Goal: Use online tool/utility: Use online tool/utility

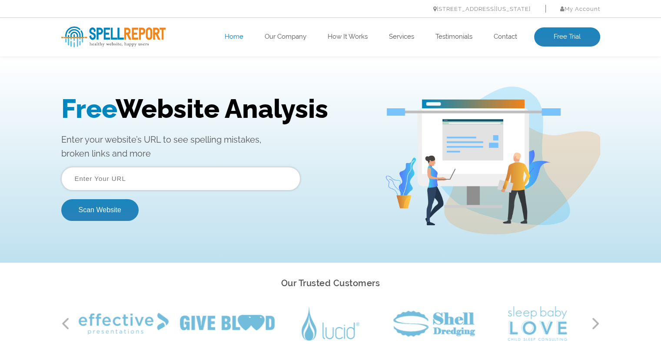
click at [179, 185] on input "text" at bounding box center [180, 178] width 239 height 23
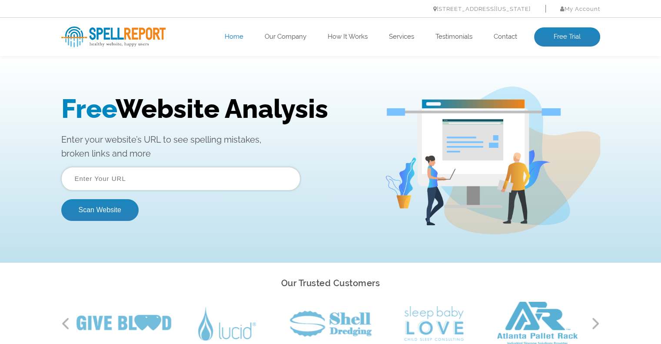
type input "[URL][DOMAIN_NAME]"
click at [96, 215] on button "Scan Website" at bounding box center [99, 210] width 77 height 22
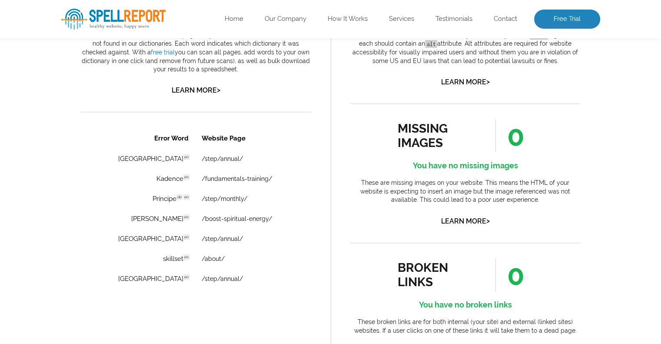
scroll to position [844, 0]
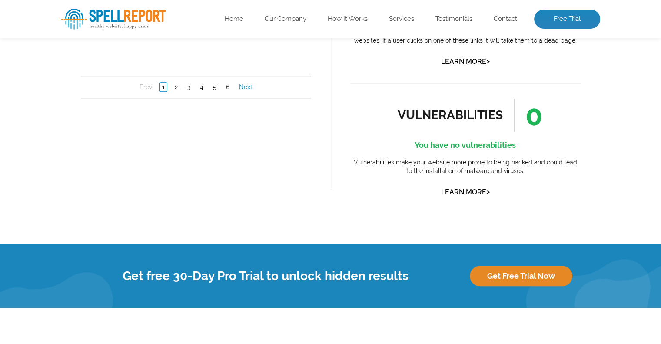
click at [245, 86] on link "Next" at bounding box center [245, 87] width 18 height 9
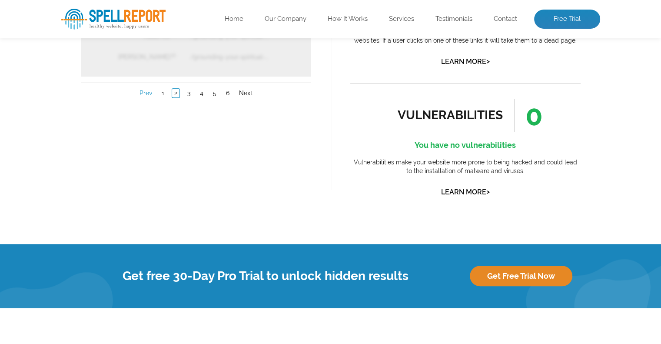
click at [149, 91] on link "Prev" at bounding box center [145, 93] width 17 height 9
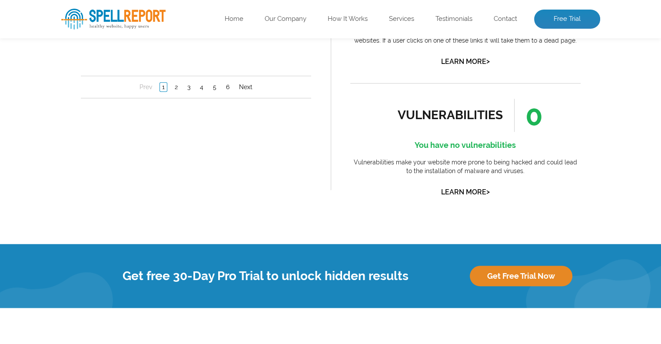
scroll to position [554, 0]
